Goal: Browse casually: Explore the website without a specific task or goal

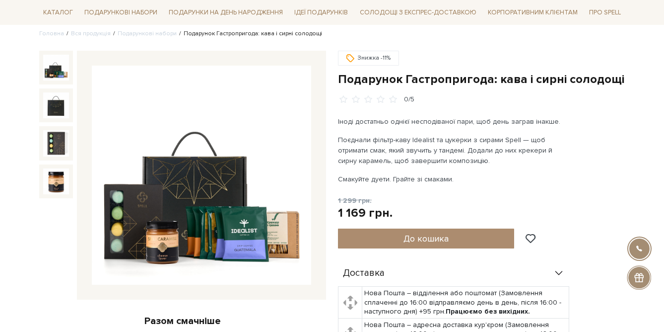
scroll to position [80, 0]
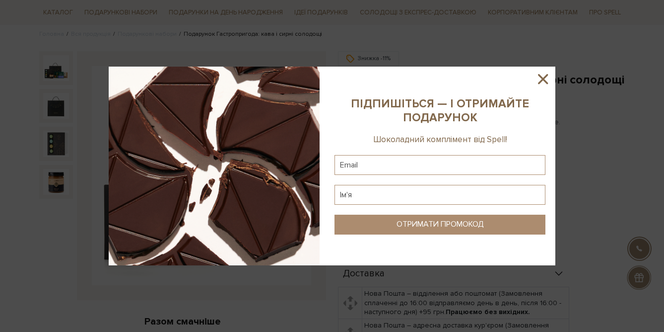
click at [544, 87] on icon at bounding box center [543, 78] width 17 height 17
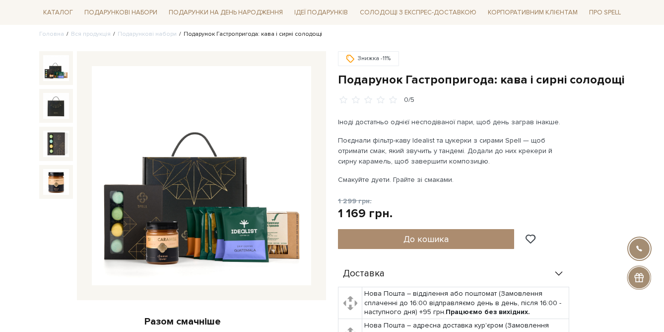
scroll to position [0, 0]
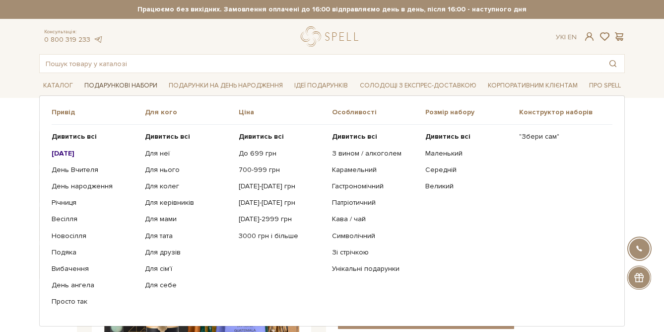
click at [131, 87] on link "Подарункові набори" at bounding box center [120, 85] width 81 height 15
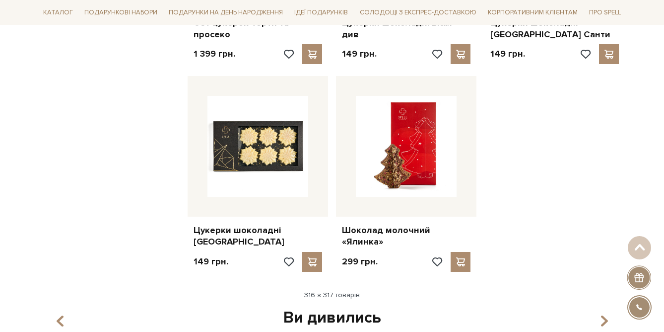
scroll to position [22366, 0]
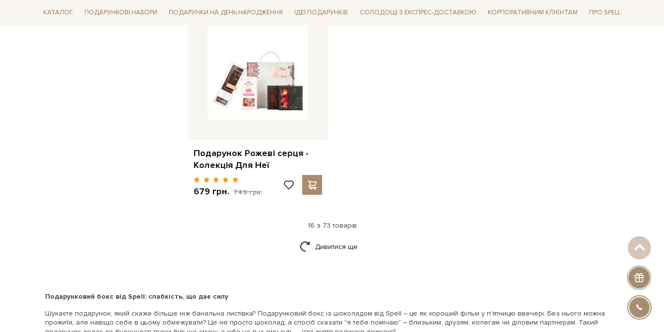
scroll to position [1243, 0]
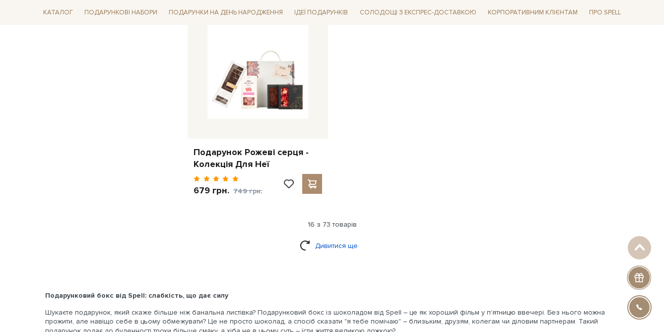
click at [339, 237] on link "Дивитися ще" at bounding box center [332, 245] width 65 height 17
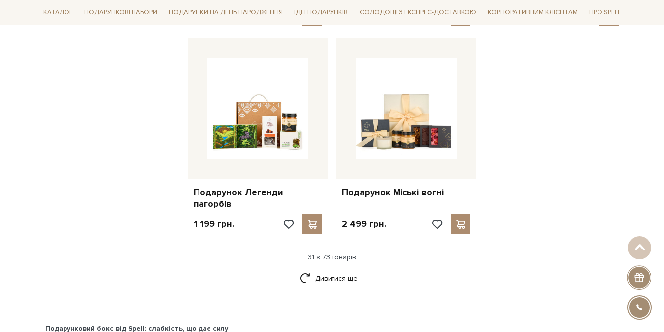
scroll to position [2248, 0]
click at [317, 269] on link "Дивитися ще" at bounding box center [332, 277] width 65 height 17
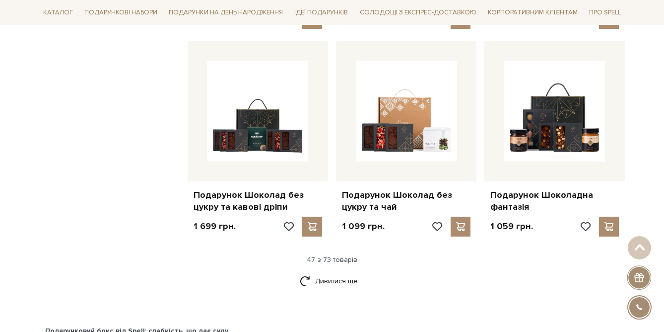
scroll to position [3302, 0]
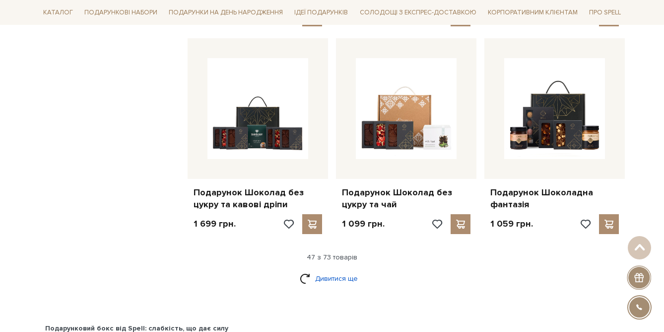
click at [338, 269] on link "Дивитися ще" at bounding box center [332, 277] width 65 height 17
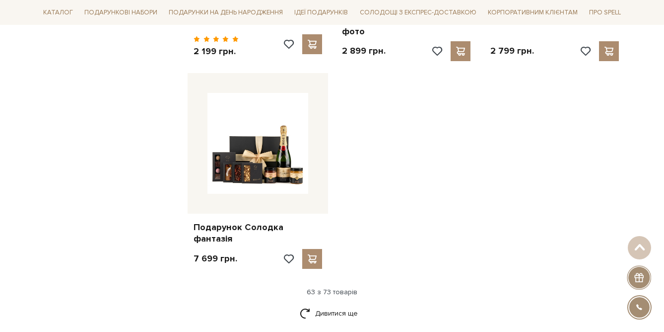
scroll to position [4522, 0]
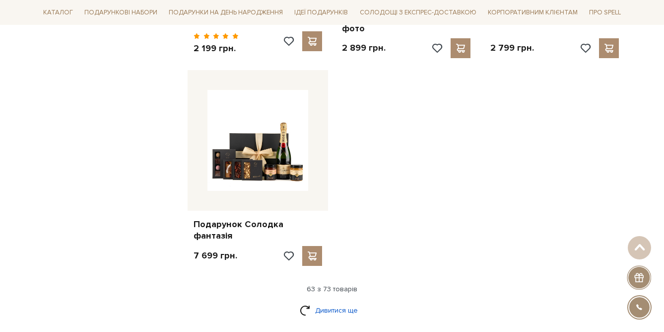
click at [343, 301] on link "Дивитися ще" at bounding box center [332, 309] width 65 height 17
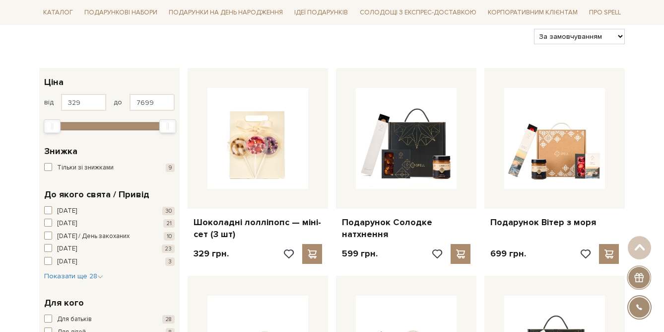
scroll to position [110, 0]
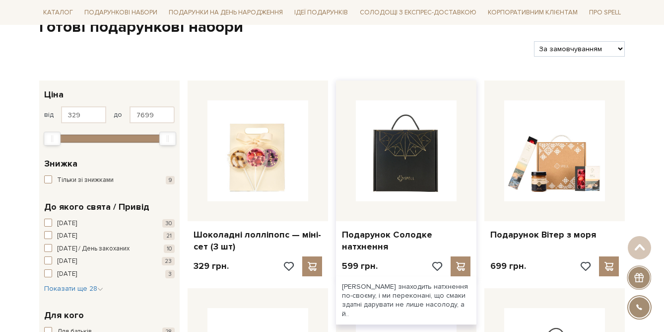
drag, startPoint x: 343, startPoint y: 215, endPoint x: 443, endPoint y: 129, distance: 132.3
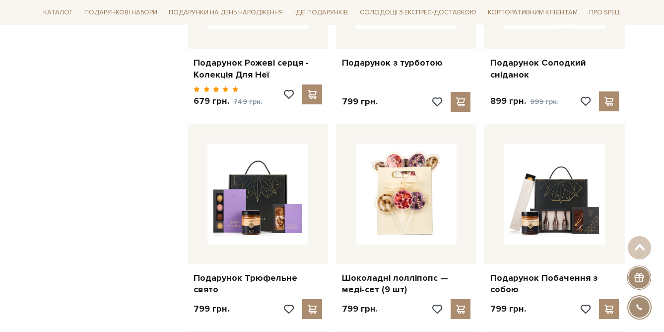
scroll to position [1338, 0]
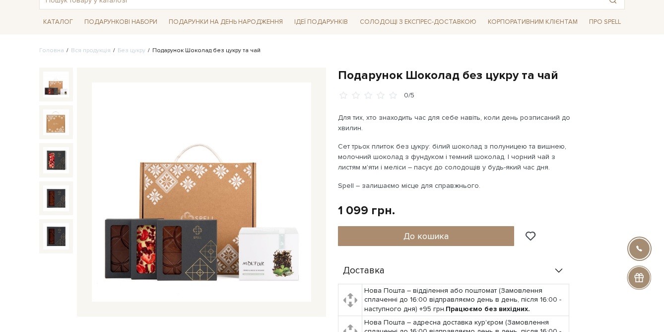
scroll to position [61, 0]
